Goal: Task Accomplishment & Management: Use online tool/utility

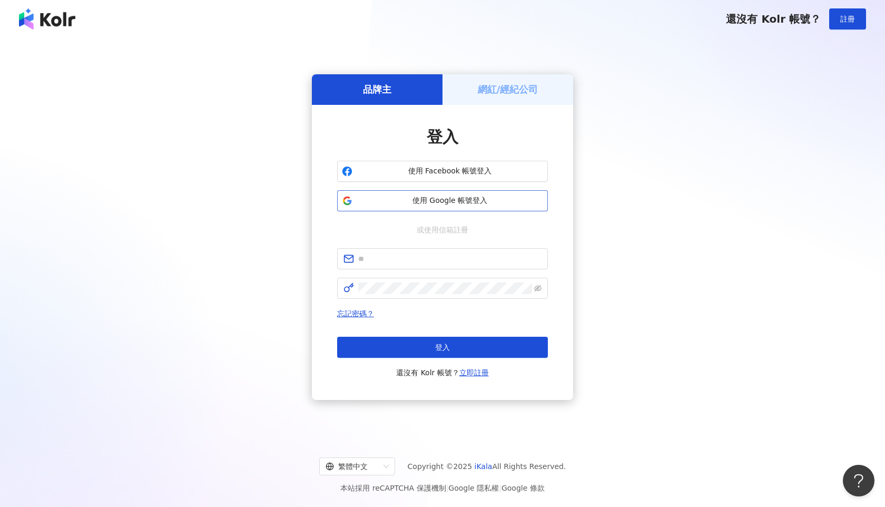
click at [459, 205] on span "使用 Google 帳號登入" at bounding box center [450, 200] width 186 height 11
click at [502, 82] on div "網紅/經紀公司" at bounding box center [507, 89] width 131 height 30
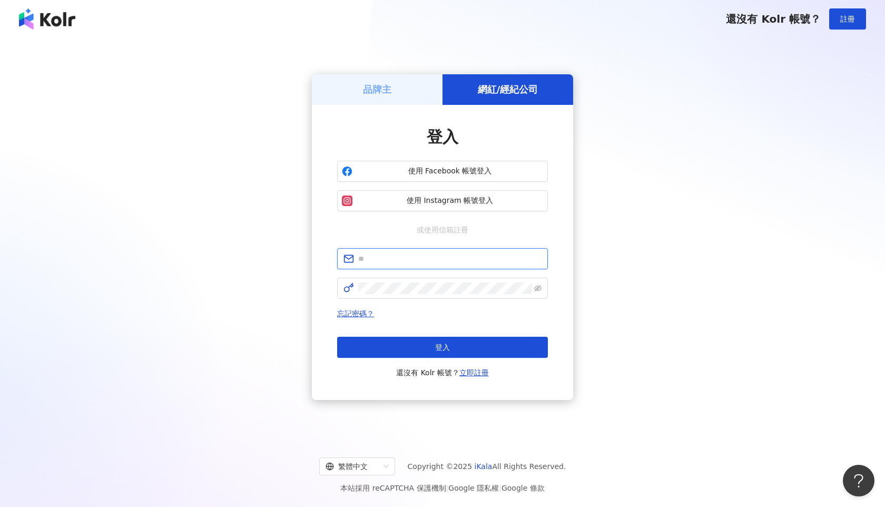
click at [470, 258] on input "text" at bounding box center [449, 259] width 183 height 12
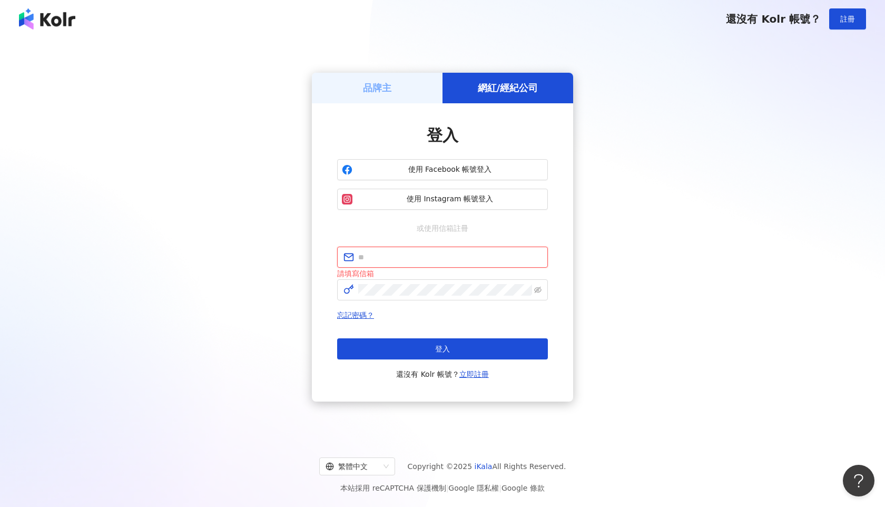
type input "**********"
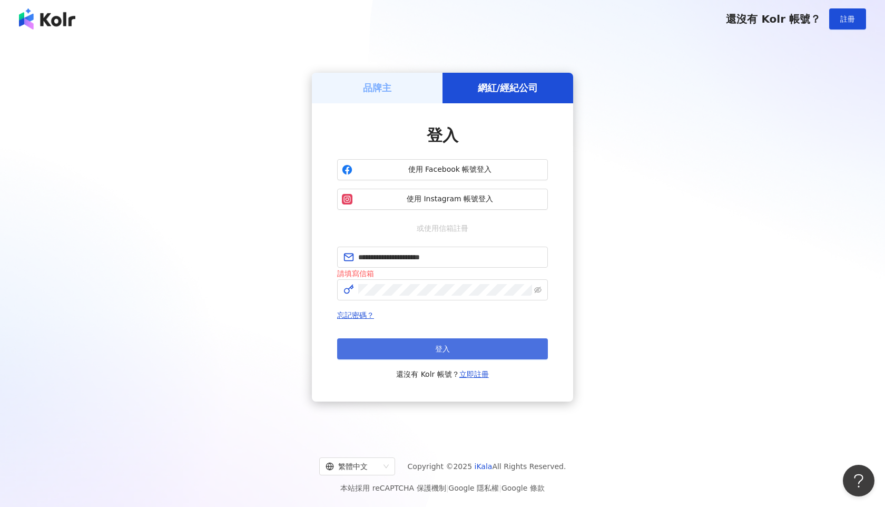
click at [473, 356] on button "登入" at bounding box center [442, 348] width 211 height 21
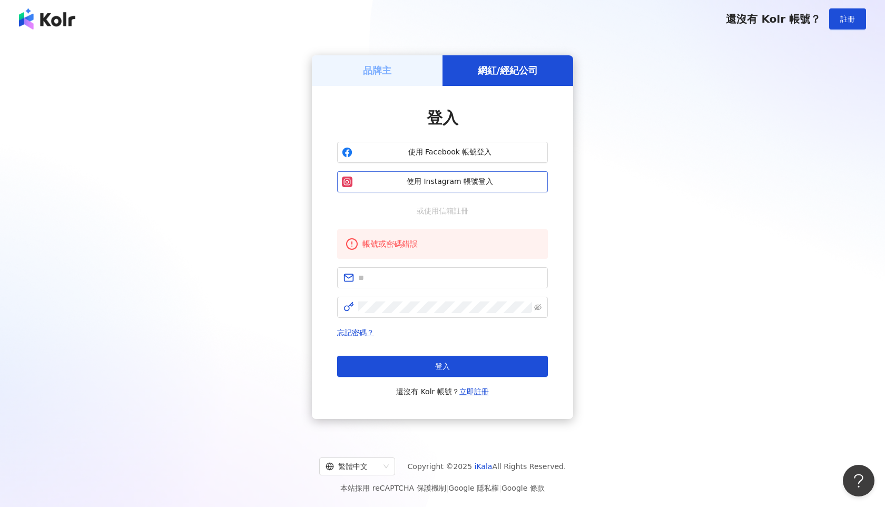
click at [485, 180] on span "使用 Instagram 帳號登入" at bounding box center [450, 181] width 186 height 11
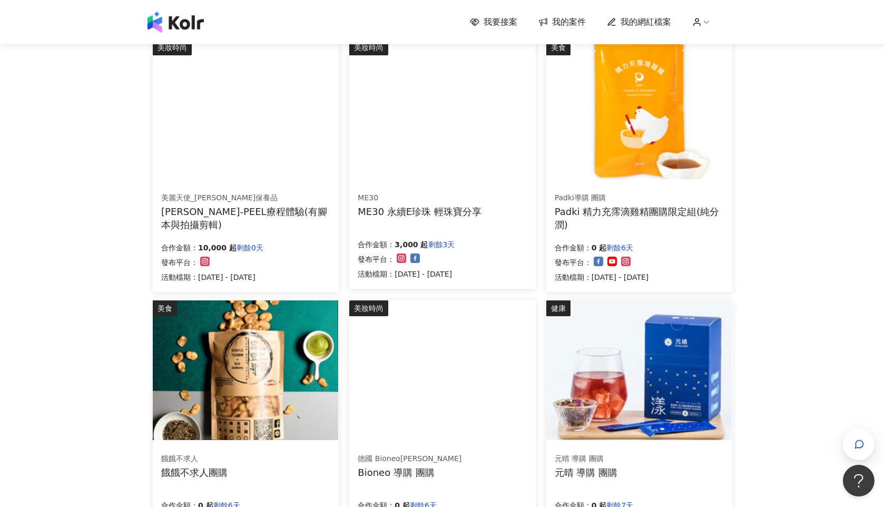
scroll to position [16, 0]
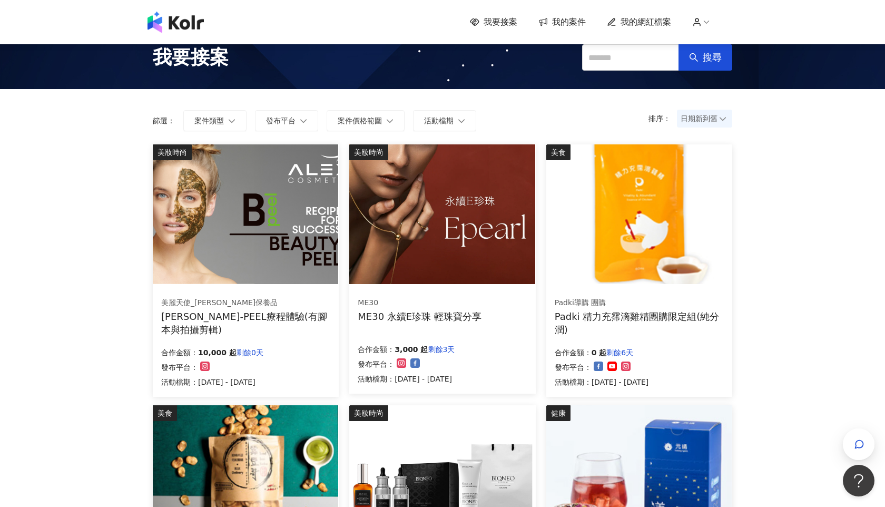
click at [434, 218] on img at bounding box center [441, 214] width 185 height 140
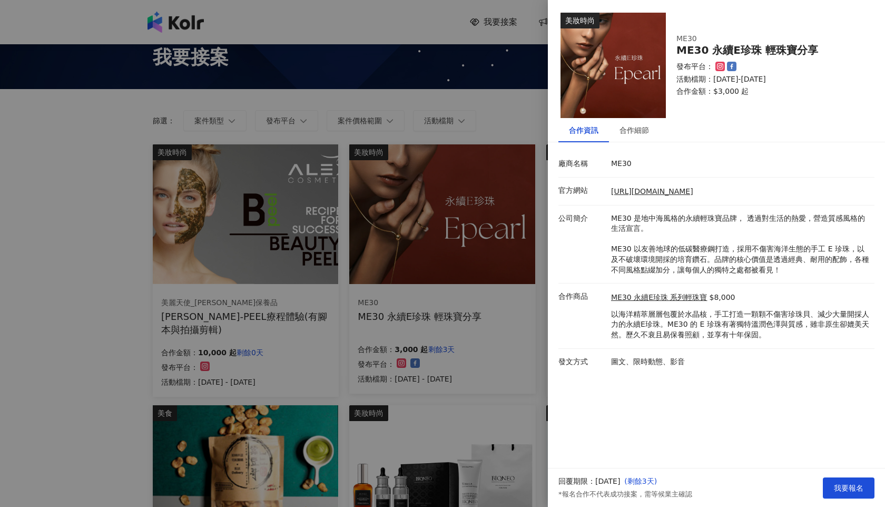
click at [203, 228] on div at bounding box center [442, 253] width 885 height 507
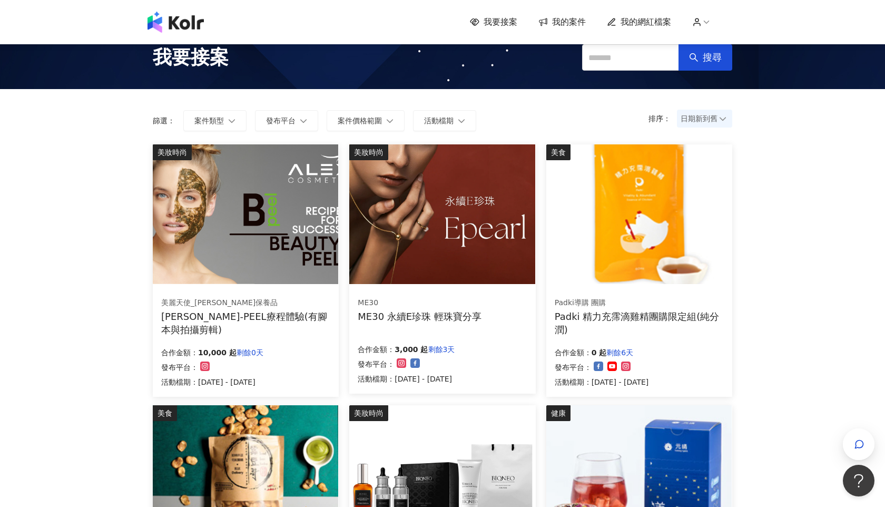
click at [231, 239] on img at bounding box center [245, 214] width 185 height 140
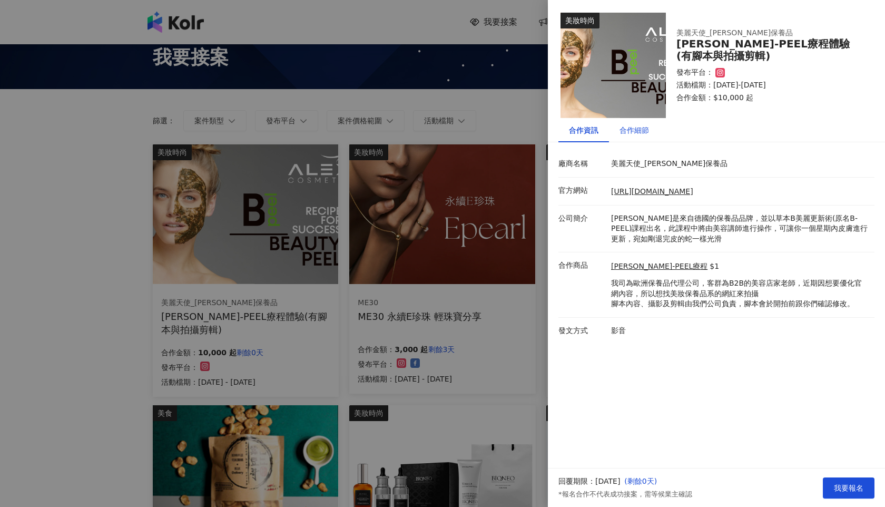
click at [630, 129] on div "合作細節" at bounding box center [633, 130] width 29 height 12
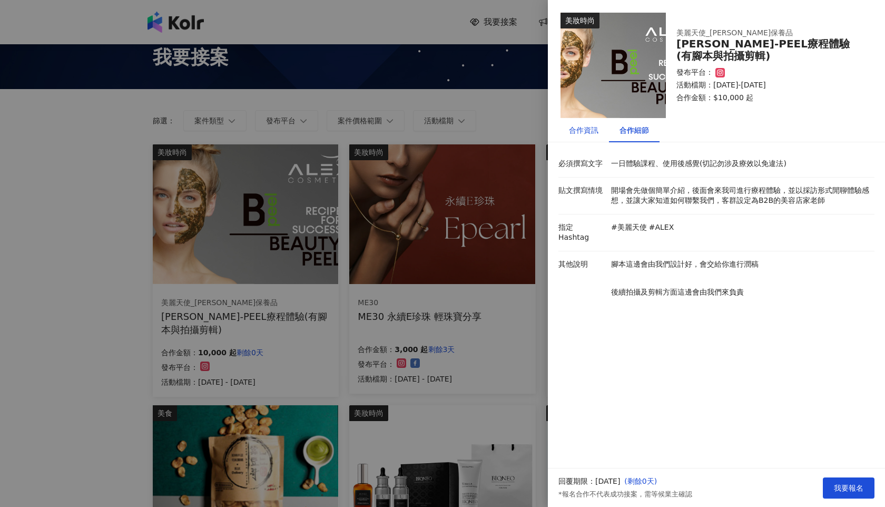
click at [580, 126] on div "合作資訊" at bounding box center [583, 130] width 29 height 12
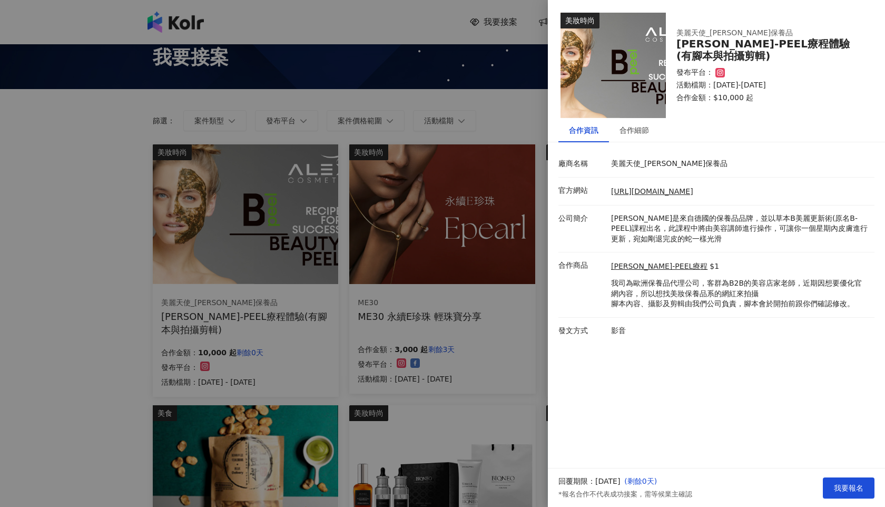
click at [32, 291] on div at bounding box center [442, 253] width 885 height 507
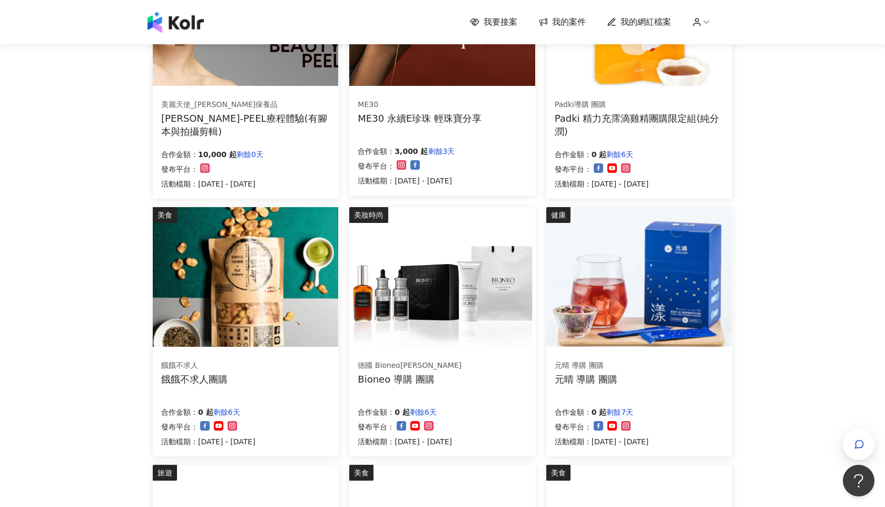
scroll to position [217, 0]
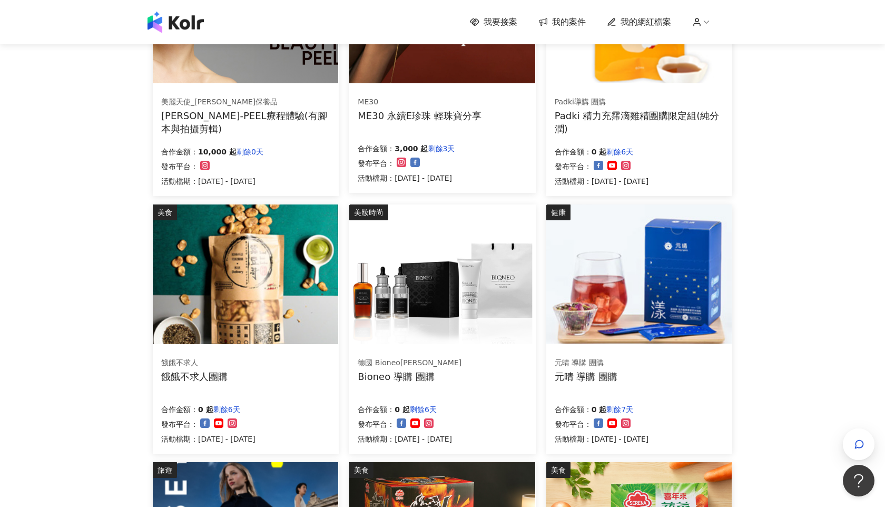
click at [443, 318] on img at bounding box center [441, 274] width 185 height 140
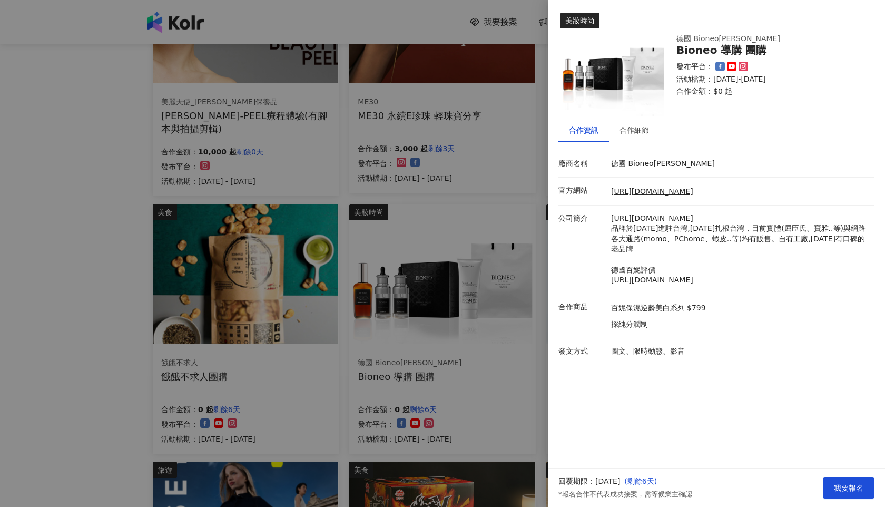
click at [77, 304] on div at bounding box center [442, 253] width 885 height 507
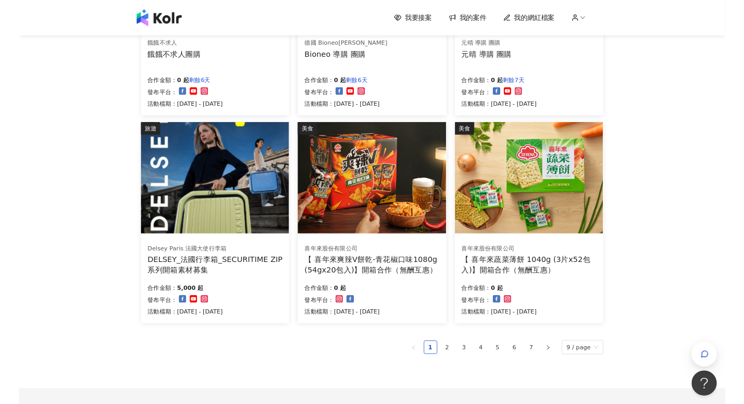
scroll to position [514, 0]
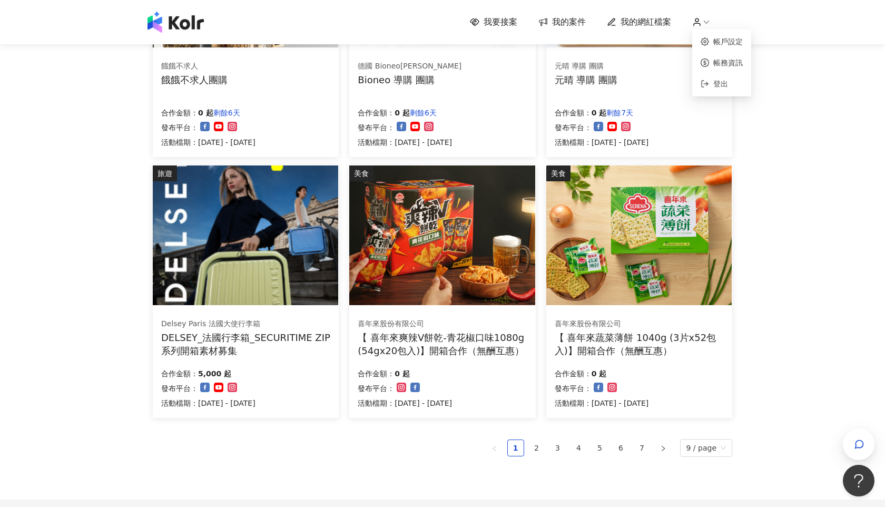
click at [705, 22] on polyline at bounding box center [706, 22] width 5 height 3
click at [847, 126] on div "我要接案 我的案件 我的網紅檔案 我要接案 搜尋 排序： 日期新到舊 篩選： 案件類型 發布平台 案件價格範圍 活動檔期 清除 套用 美妝時尚 美麗天使_[P…" at bounding box center [442, 51] width 885 height 1130
